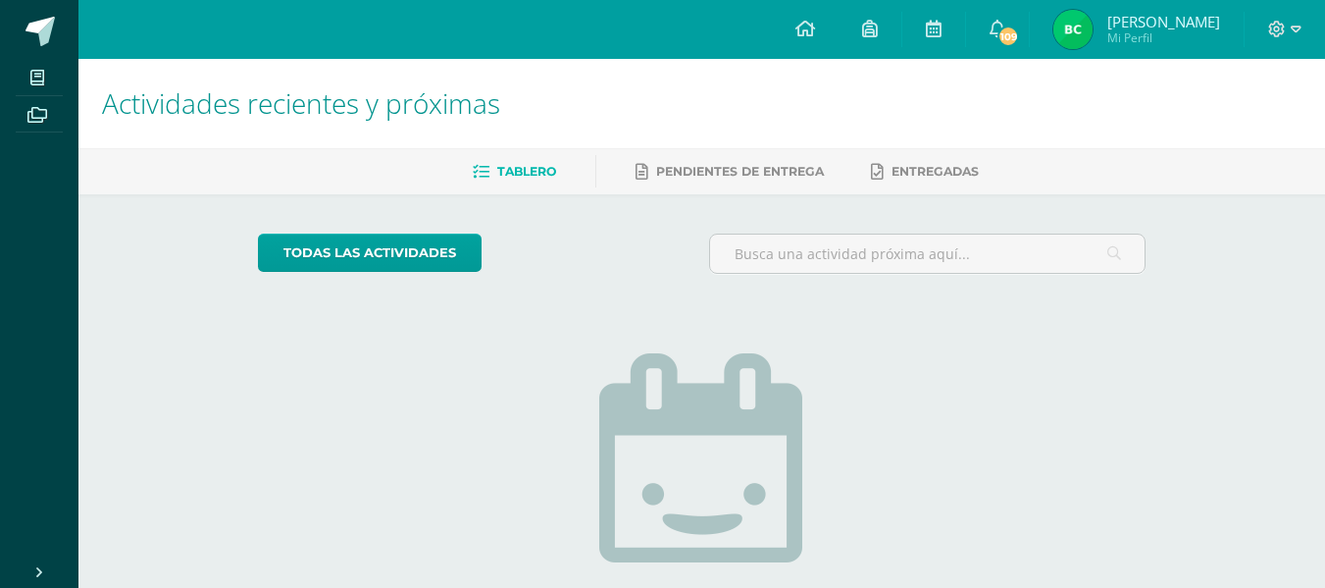
click at [1093, 36] on img at bounding box center [1072, 29] width 39 height 39
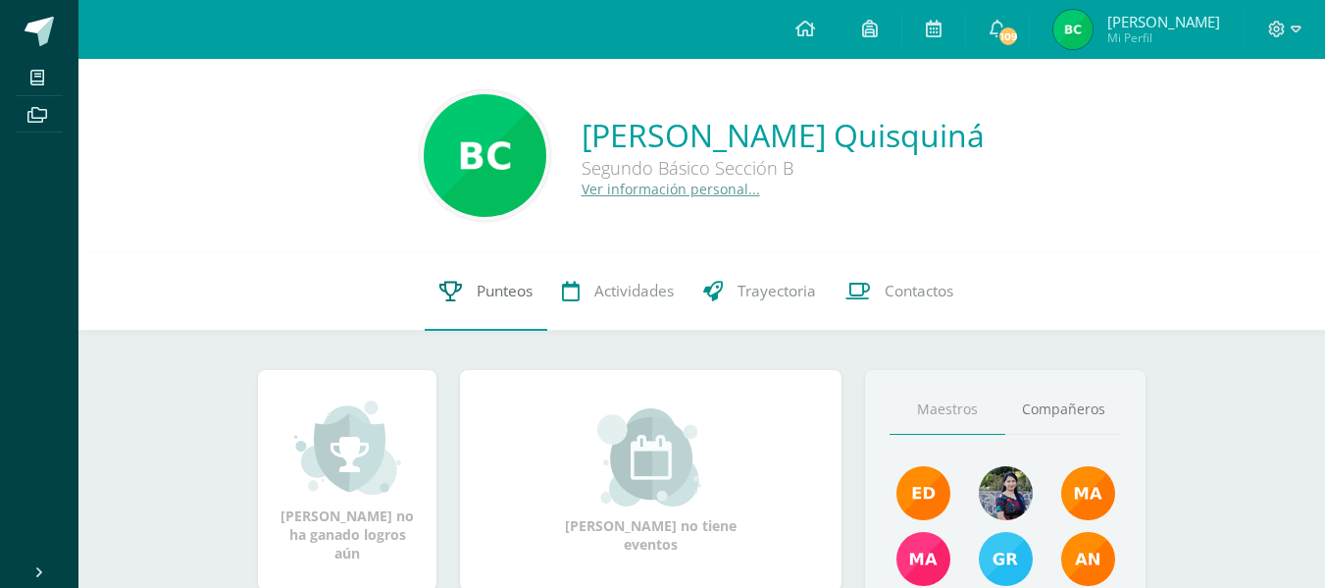
click at [514, 292] on span "Punteos" at bounding box center [505, 291] width 56 height 21
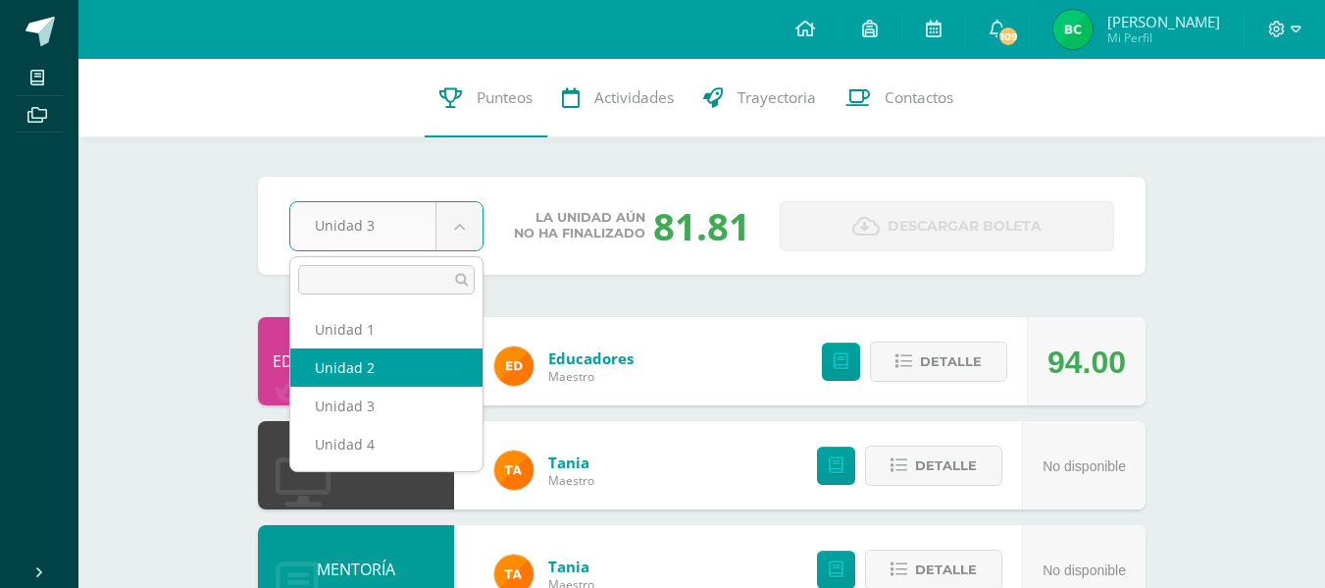
select select "Unidad 2"
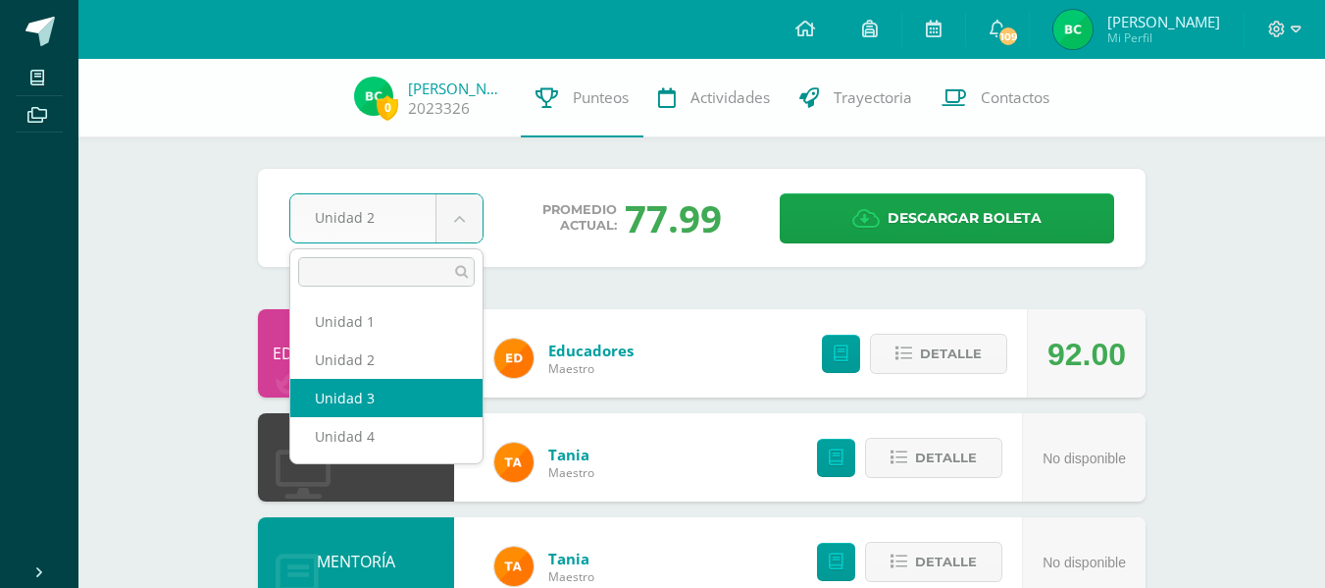
select select "Unidad 3"
